Goal: Task Accomplishment & Management: Complete application form

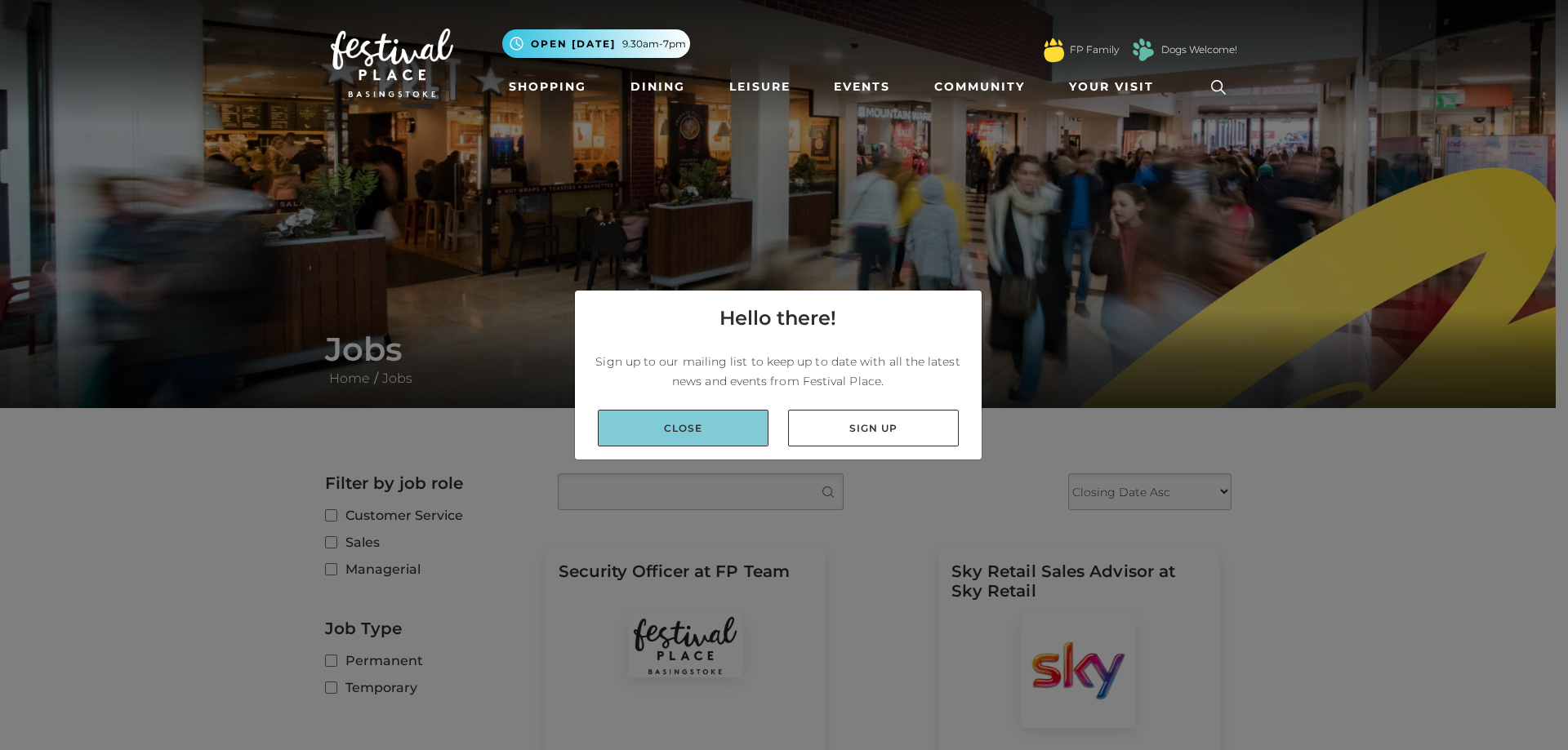
click at [728, 444] on link "Close" at bounding box center [683, 428] width 171 height 37
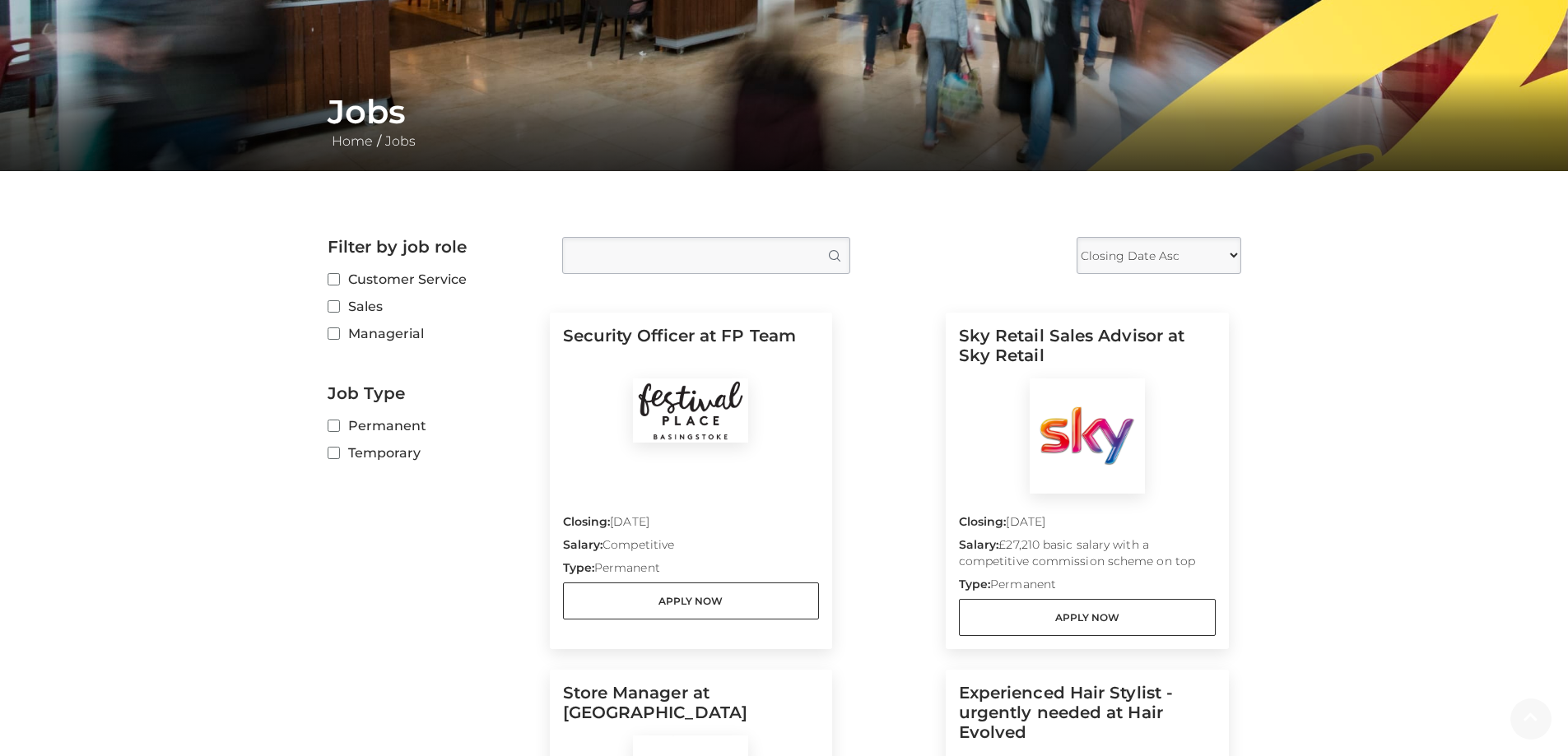
scroll to position [412, 0]
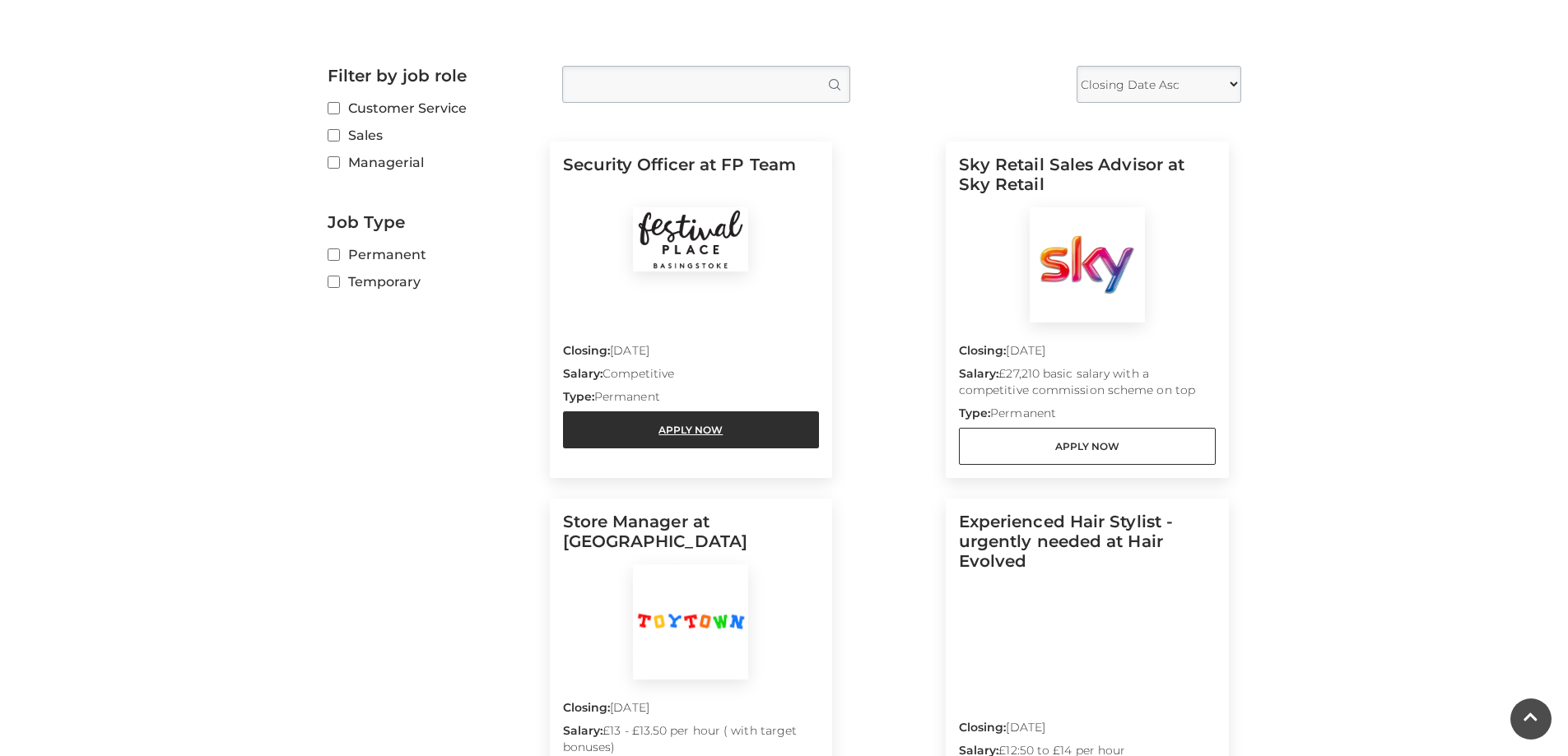
click at [681, 419] on link "Apply Now" at bounding box center [691, 430] width 257 height 37
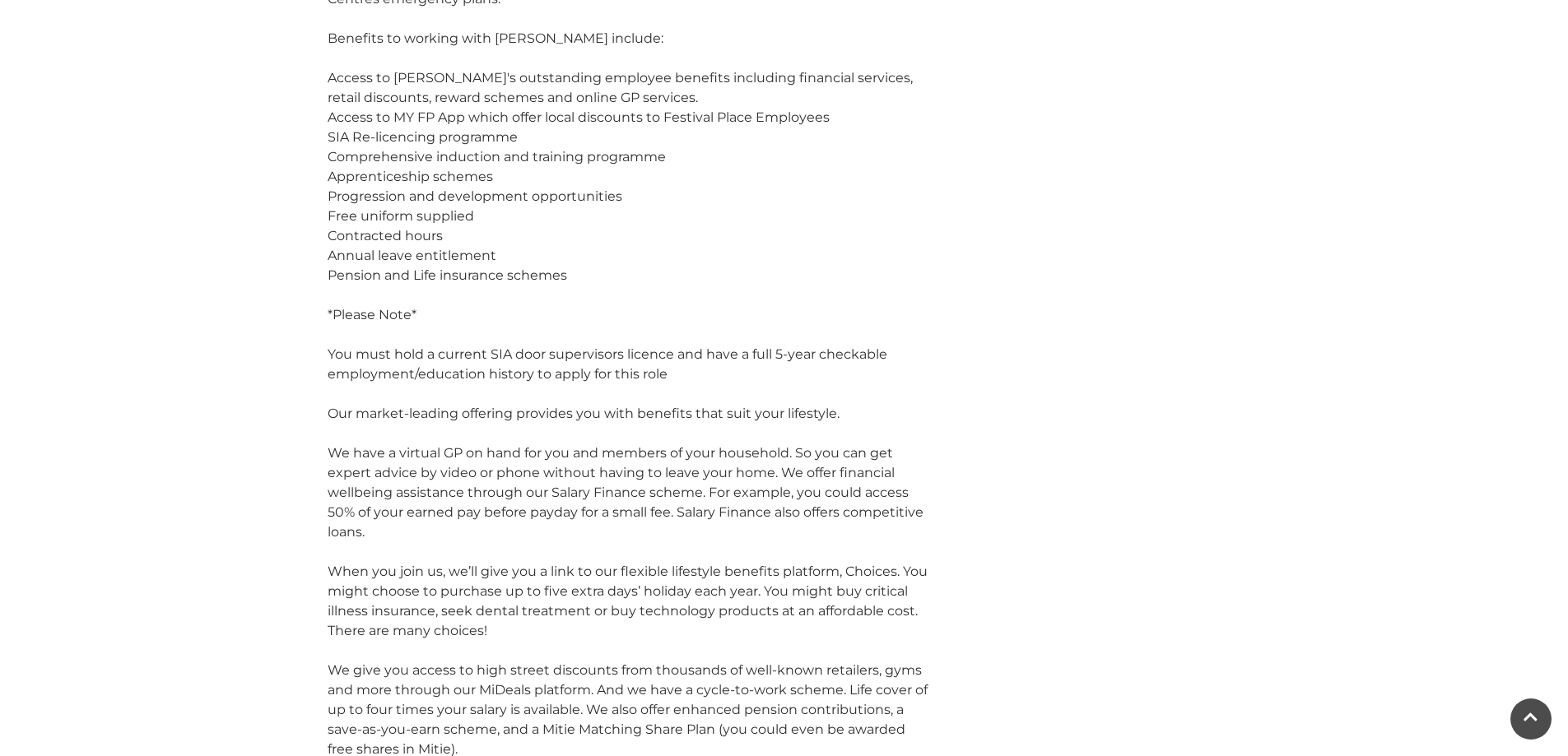
scroll to position [1317, 0]
